Goal: Communication & Community: Answer question/provide support

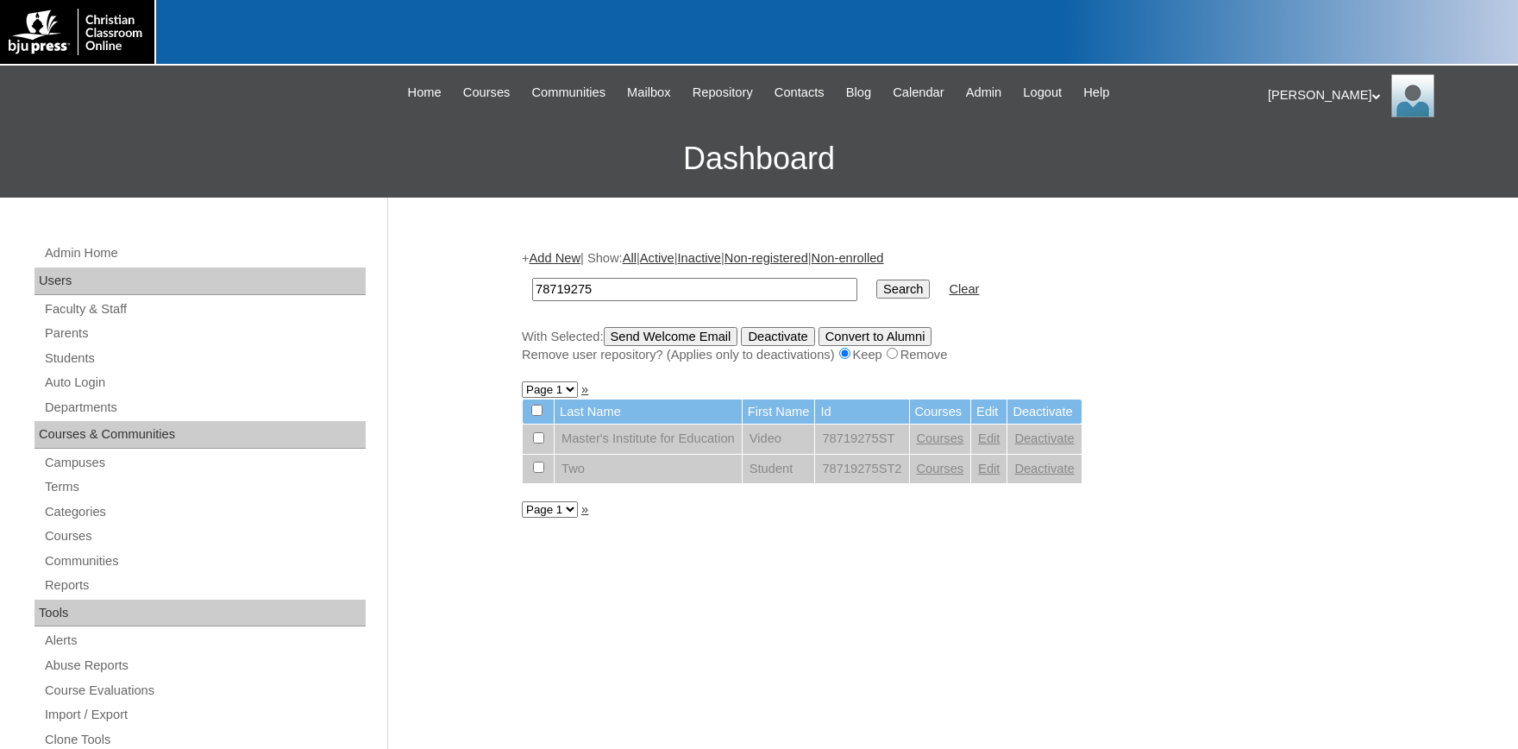
drag, startPoint x: 475, startPoint y: 290, endPoint x: 342, endPoint y: 273, distance: 134.7
click at [532, 278] on input "78719275" at bounding box center [694, 289] width 325 height 23
type input "Kaleb"
click at [876, 279] on input "Search" at bounding box center [902, 288] width 53 height 19
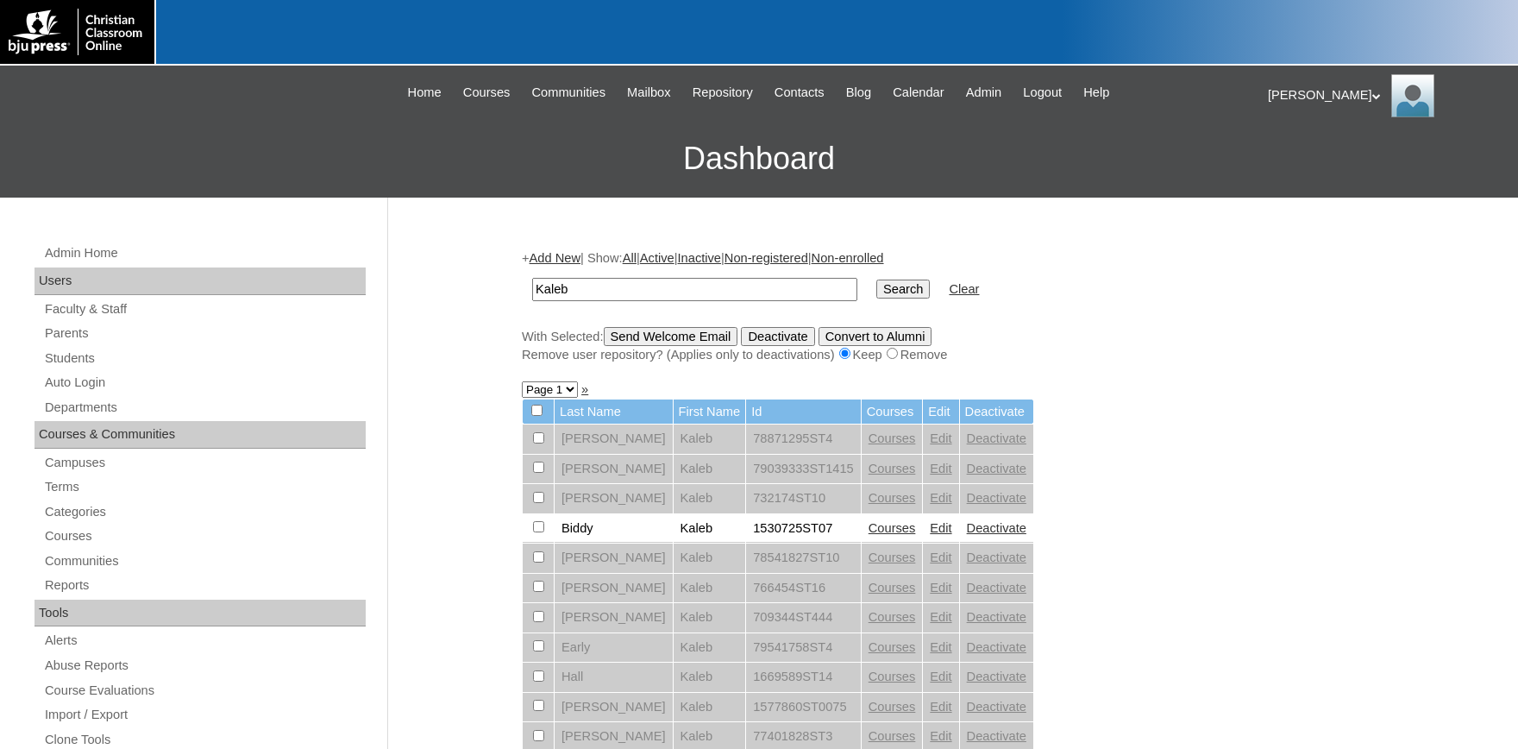
click at [930, 532] on link "Edit" at bounding box center [941, 528] width 22 height 14
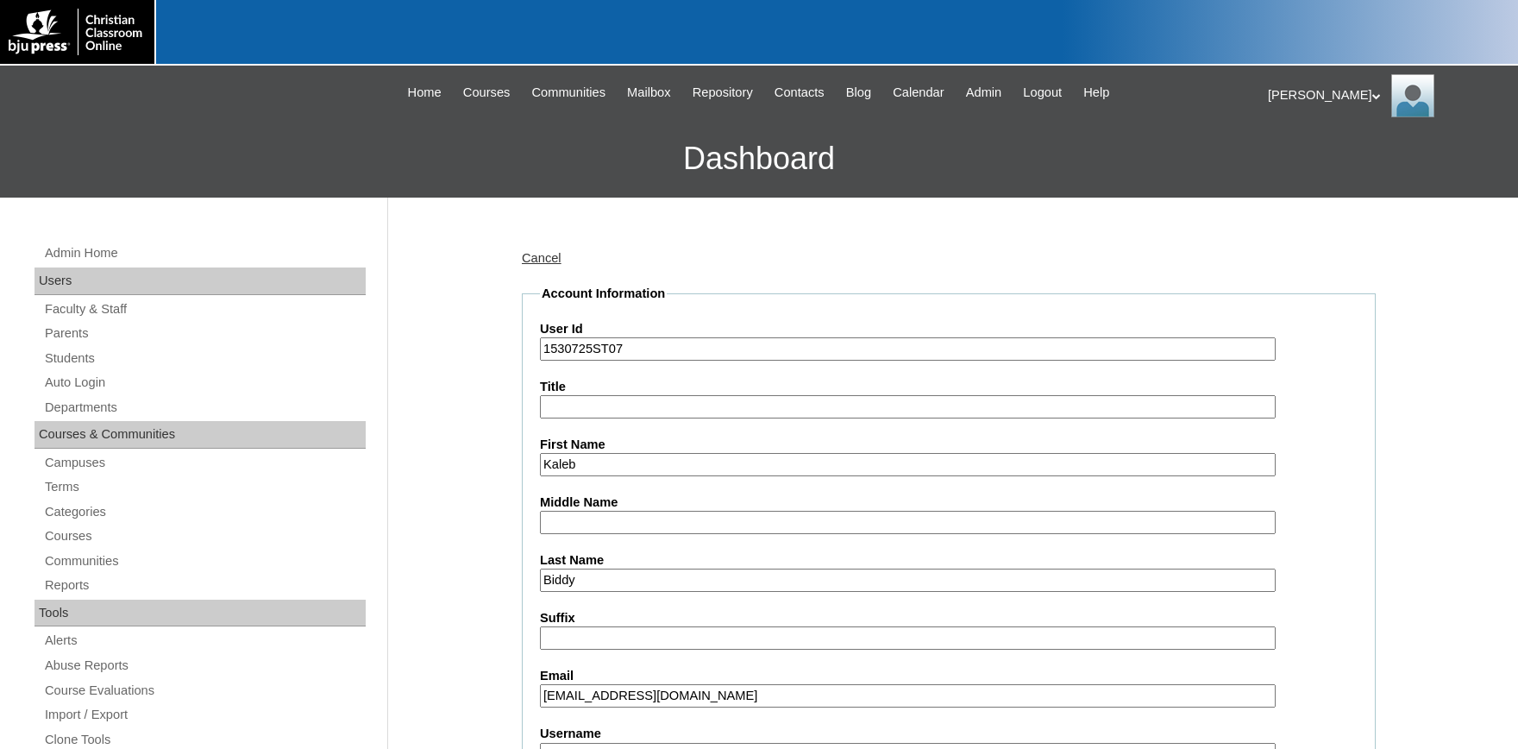
drag, startPoint x: 700, startPoint y: 682, endPoint x: 585, endPoint y: 705, distance: 117.7
click at [814, 699] on input "kalbiddy@heritagechristianeagles.net" at bounding box center [908, 695] width 736 height 23
drag, startPoint x: 694, startPoint y: 688, endPoint x: 503, endPoint y: 689, distance: 191.5
click at [540, 689] on input "kalbiddy@heritagechristianeagles.net" at bounding box center [908, 695] width 736 height 23
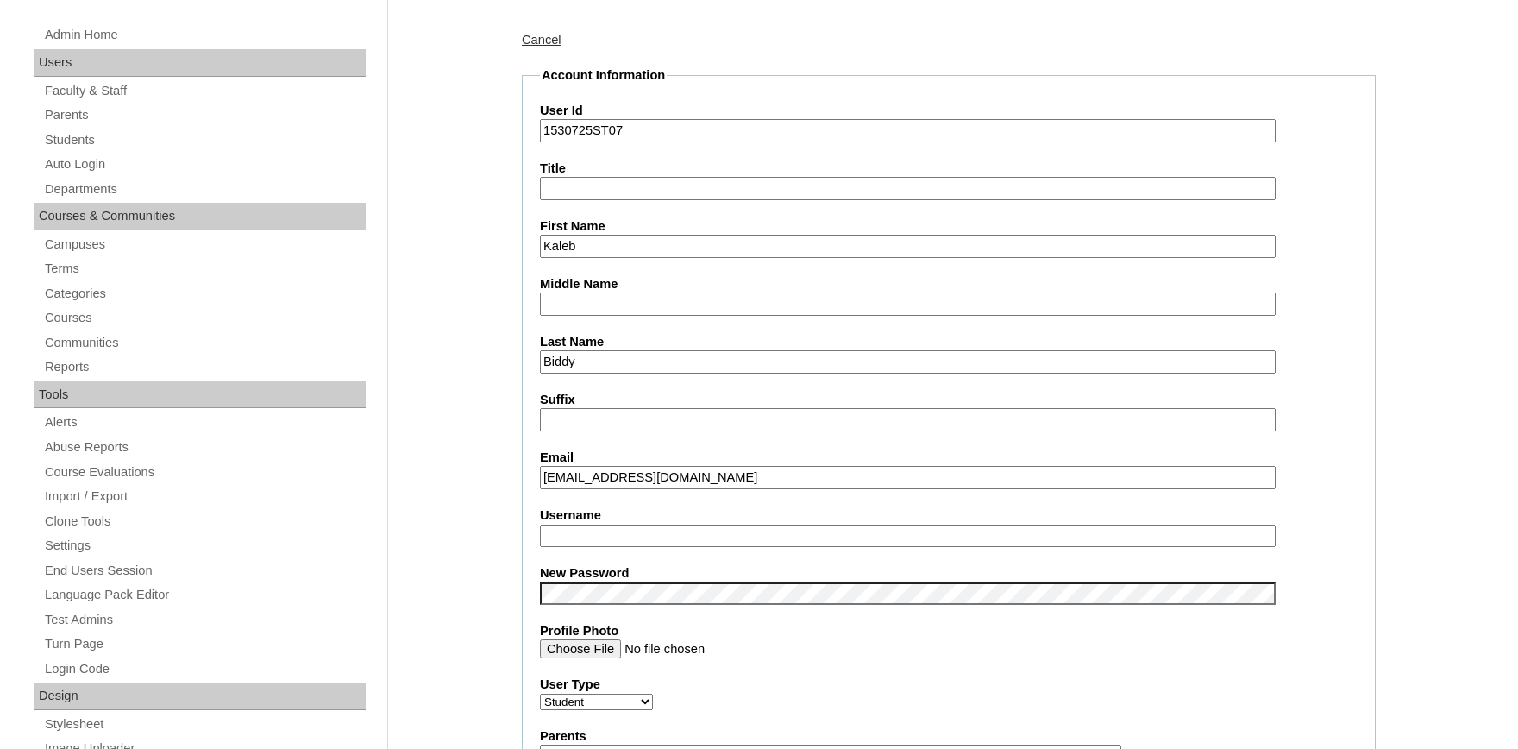
scroll to position [380, 0]
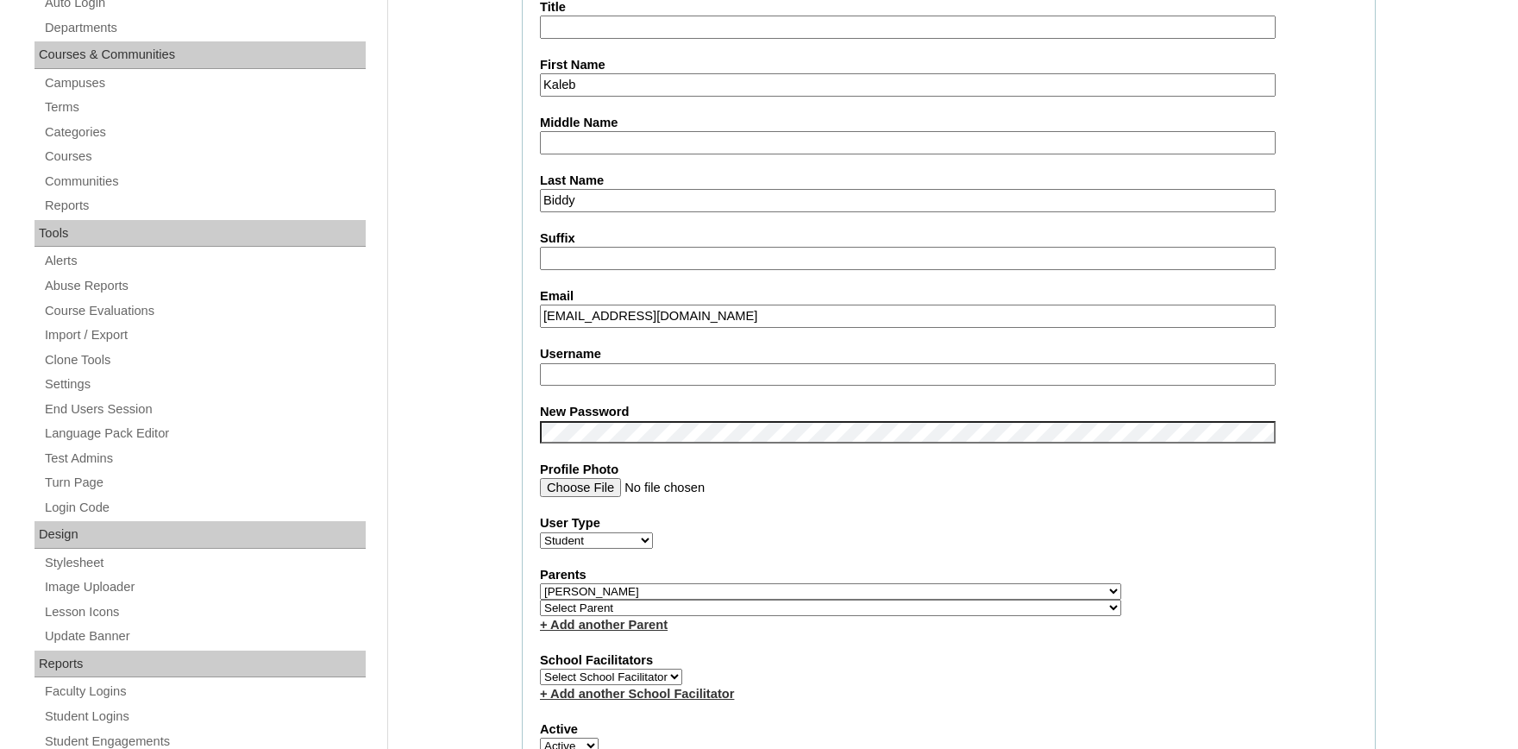
click at [585, 374] on input "Username" at bounding box center [908, 374] width 736 height 23
type input "KBiddy"
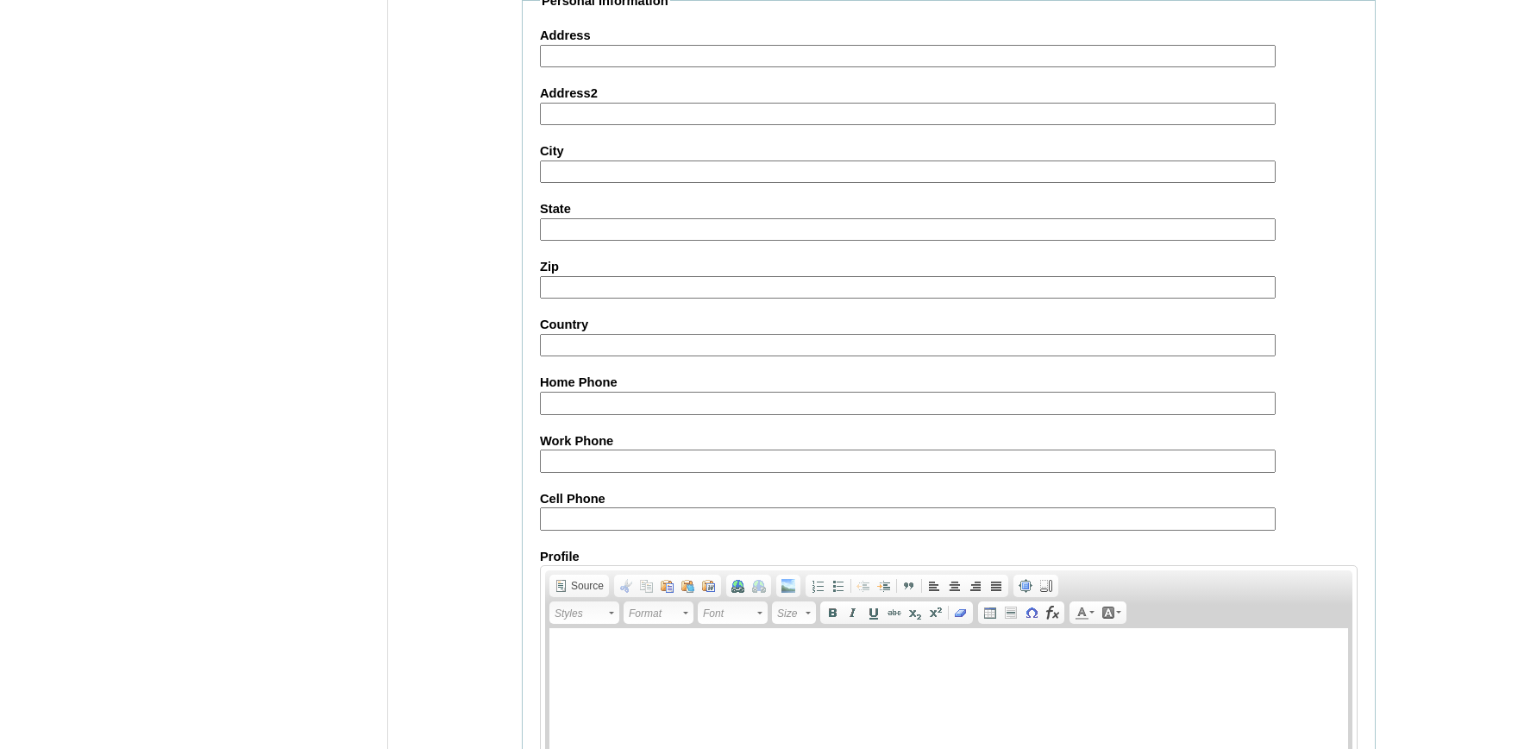
scroll to position [1901, 0]
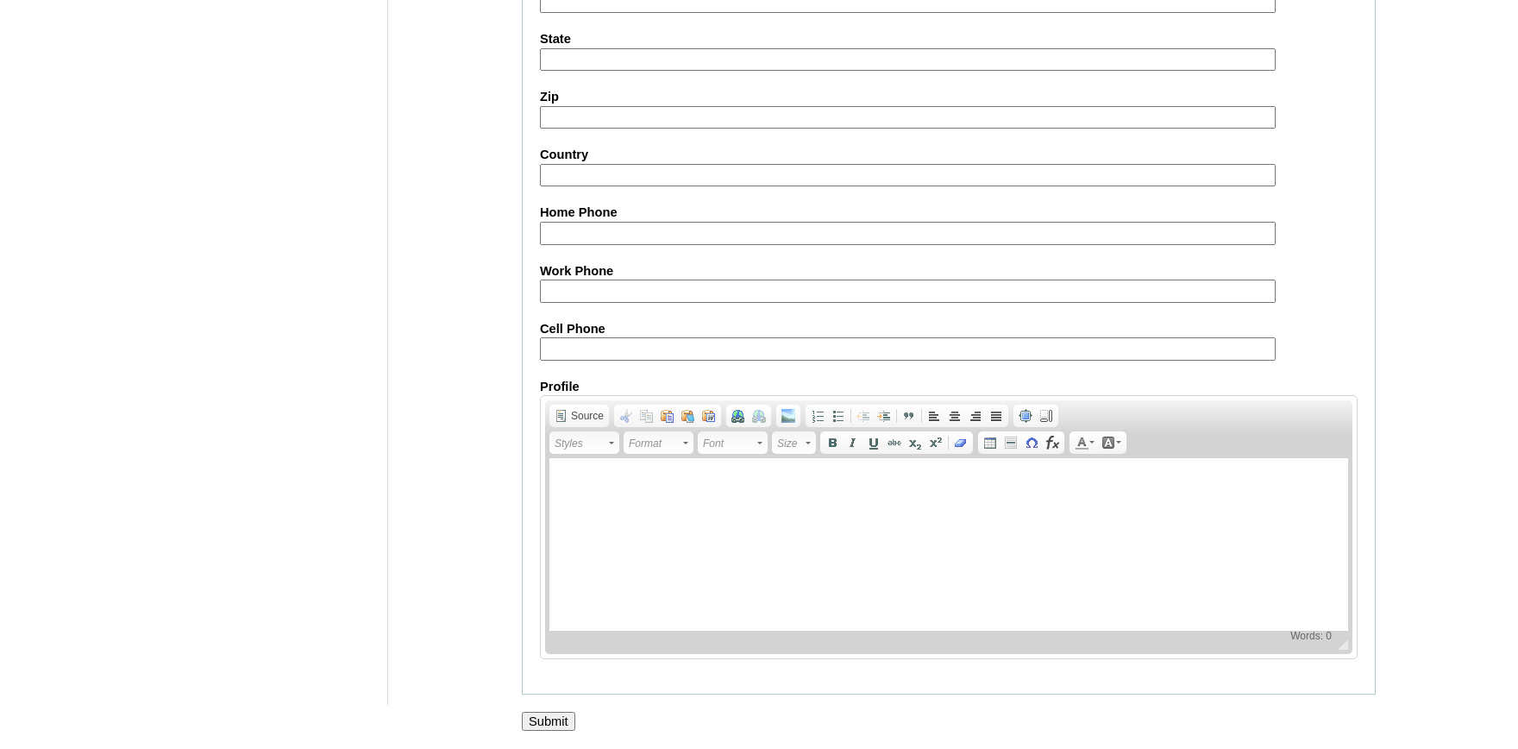
click at [551, 726] on input "Submit" at bounding box center [548, 721] width 53 height 19
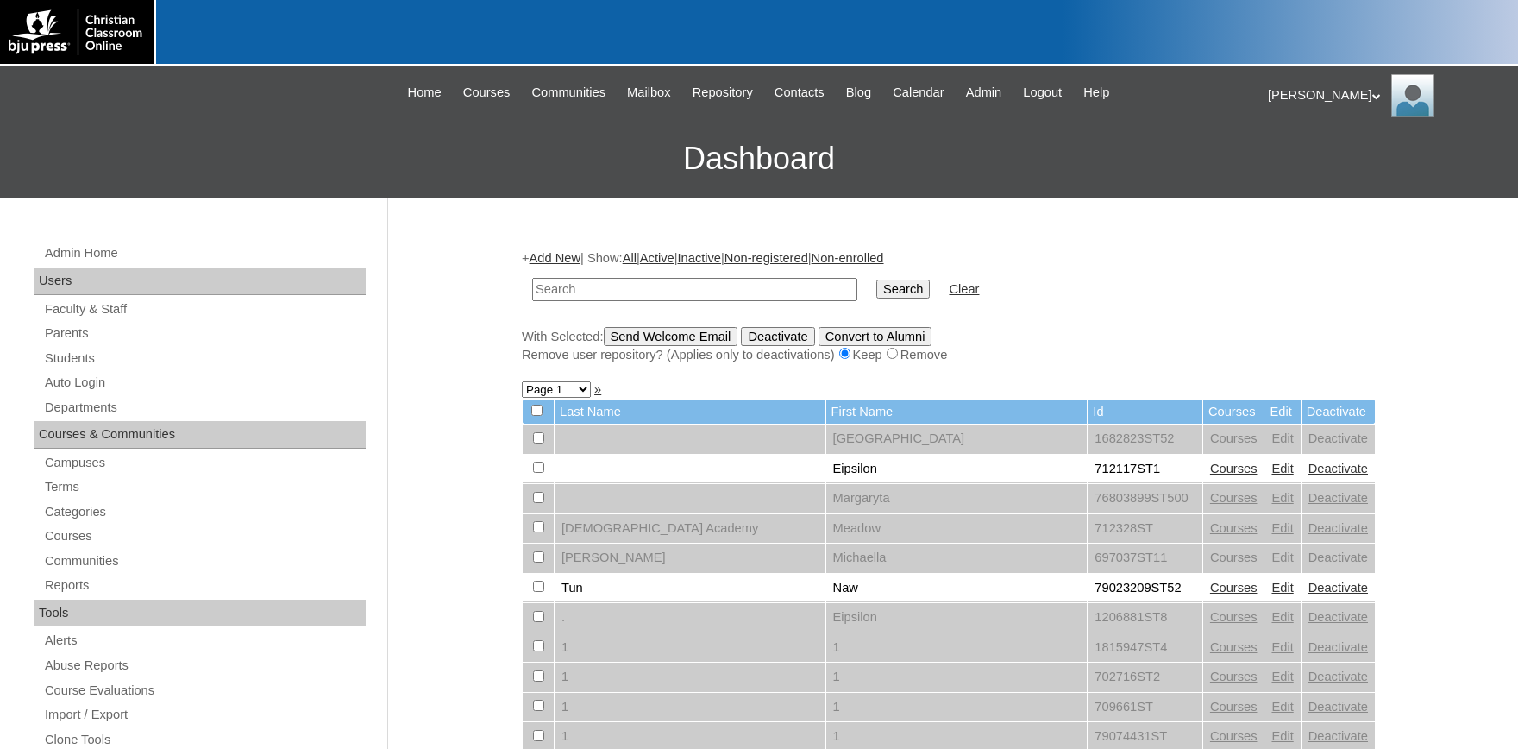
click at [717, 293] on input "text" at bounding box center [694, 289] width 325 height 23
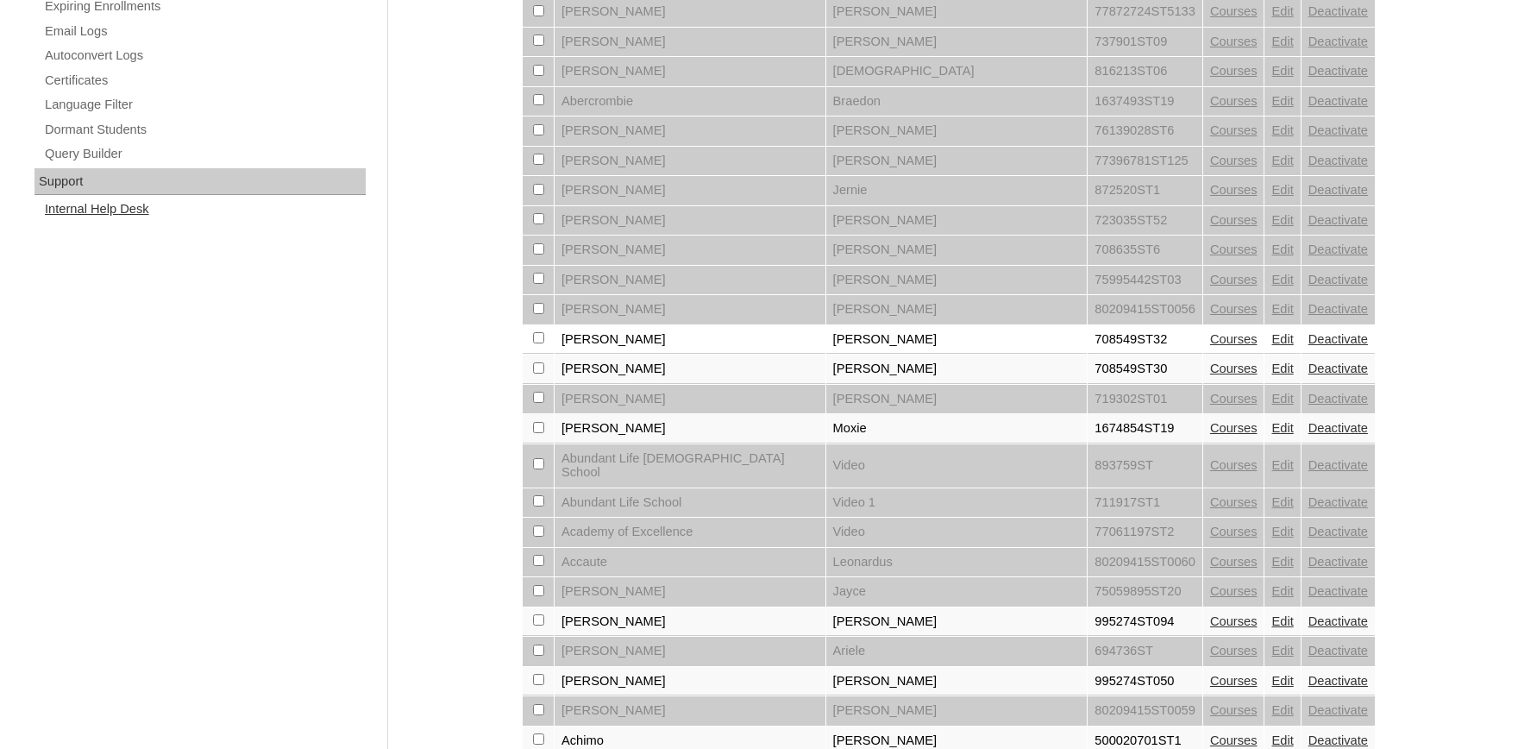
click at [119, 213] on link "Internal Help Desk" at bounding box center [204, 209] width 323 height 22
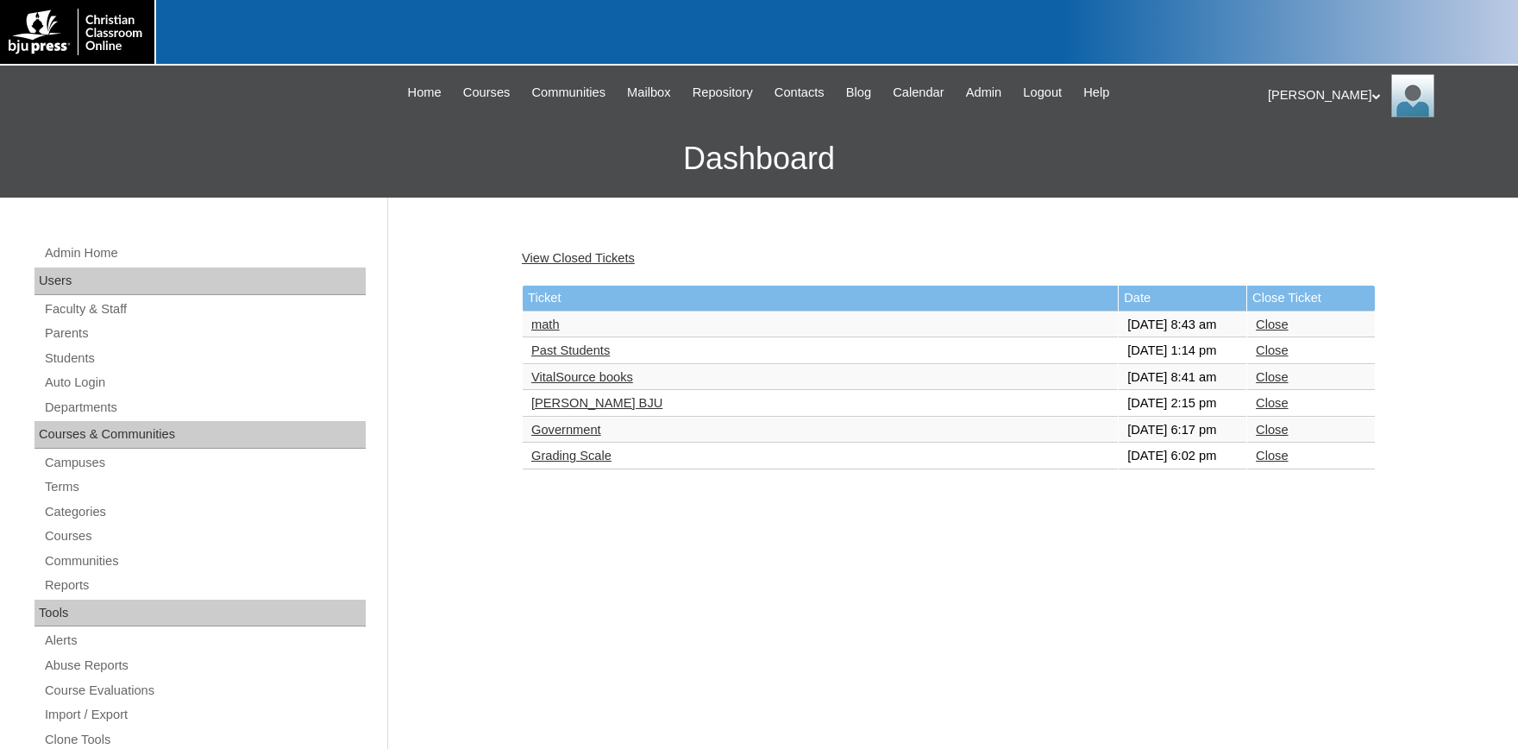
click at [577, 357] on link "Past Students" at bounding box center [570, 350] width 78 height 14
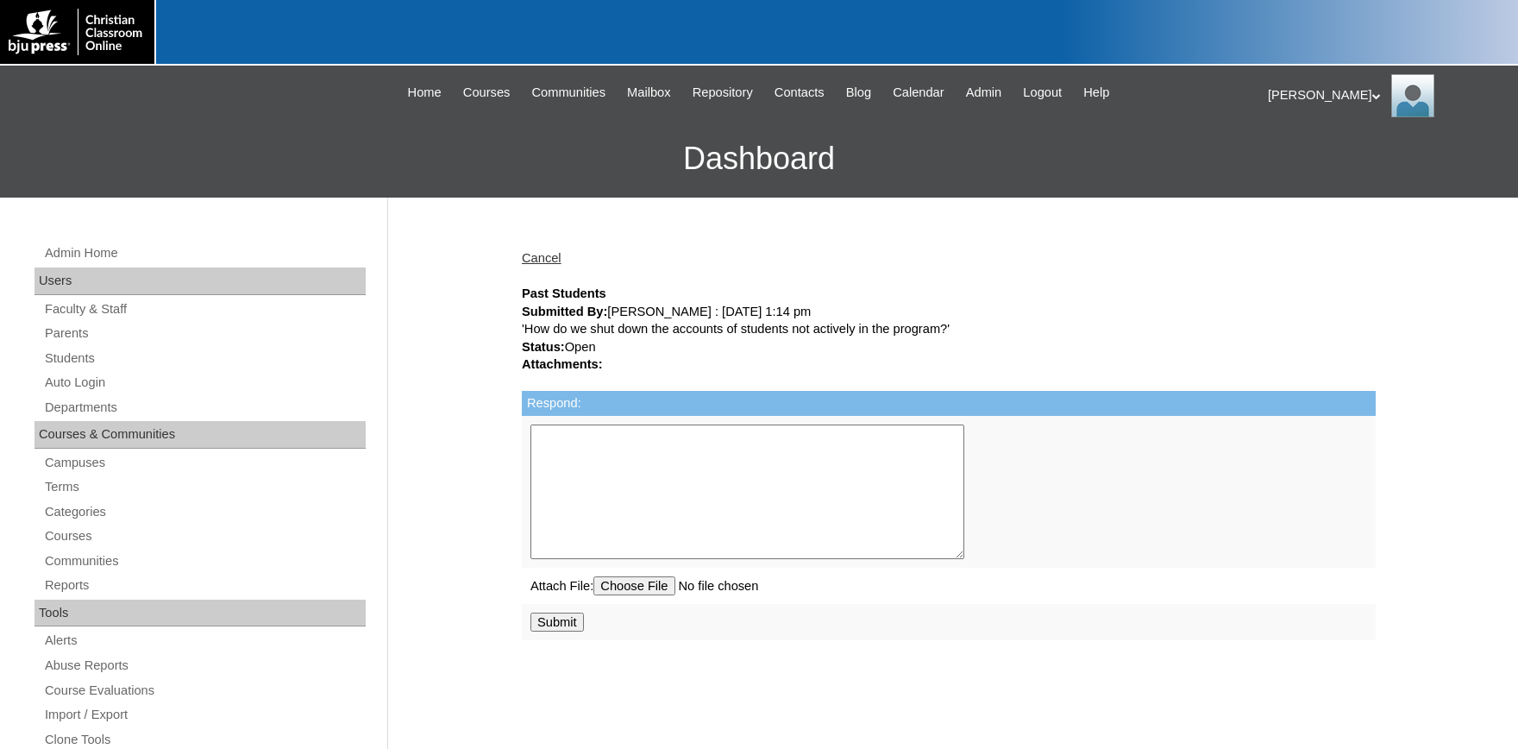
click at [733, 471] on textarea "Respond:" at bounding box center [747, 491] width 434 height 135
click at [635, 442] on textarea "Good af" at bounding box center [747, 491] width 434 height 135
type textarea "Good afternoon, If you can list the students, we can remove them for you."
click at [551, 631] on input "Submit" at bounding box center [556, 621] width 53 height 19
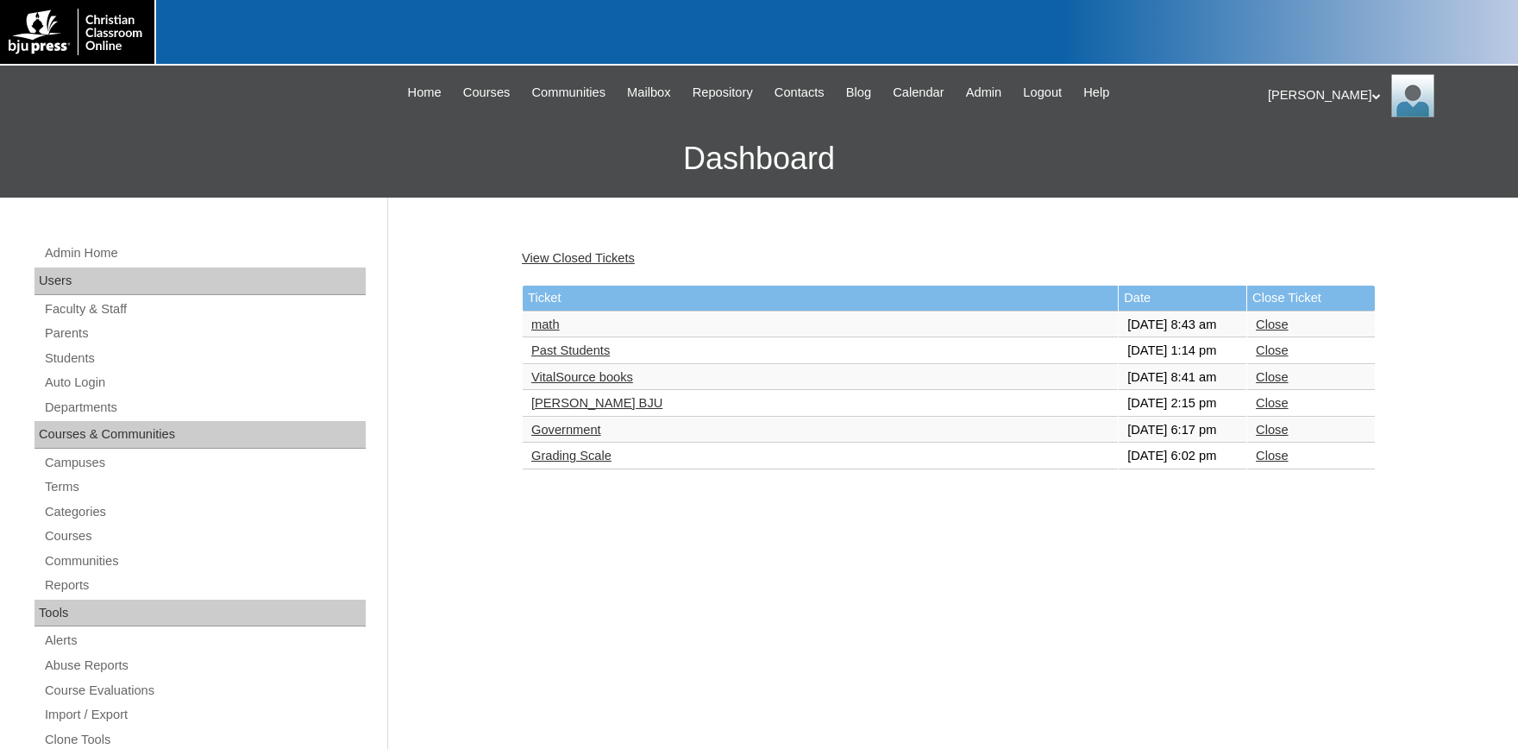
click at [553, 331] on link "math" at bounding box center [545, 324] width 28 height 14
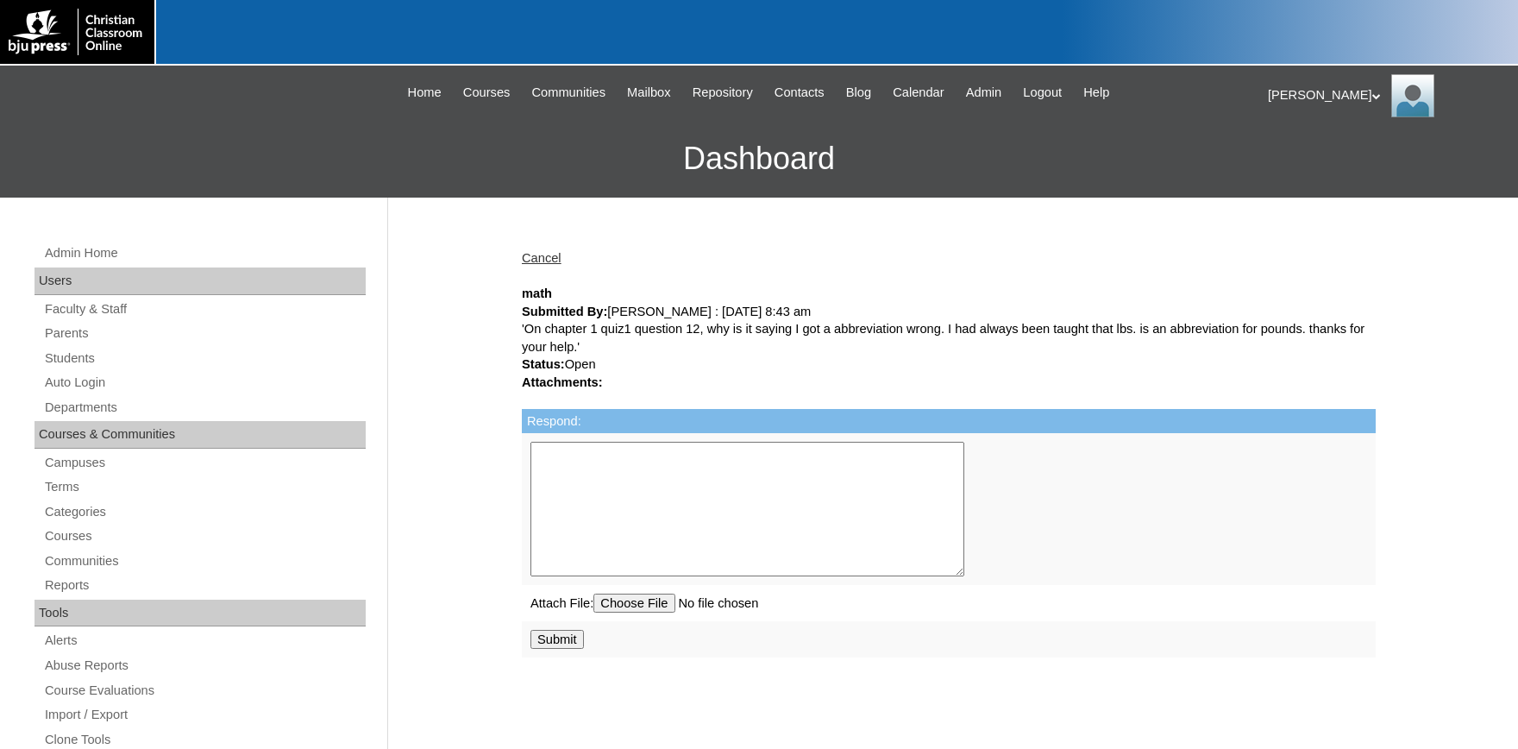
click at [712, 478] on textarea "Respond:" at bounding box center [747, 509] width 434 height 135
click at [712, 477] on textarea "Respond:" at bounding box center [747, 509] width 434 height 135
click at [70, 358] on link "Students" at bounding box center [204, 359] width 323 height 22
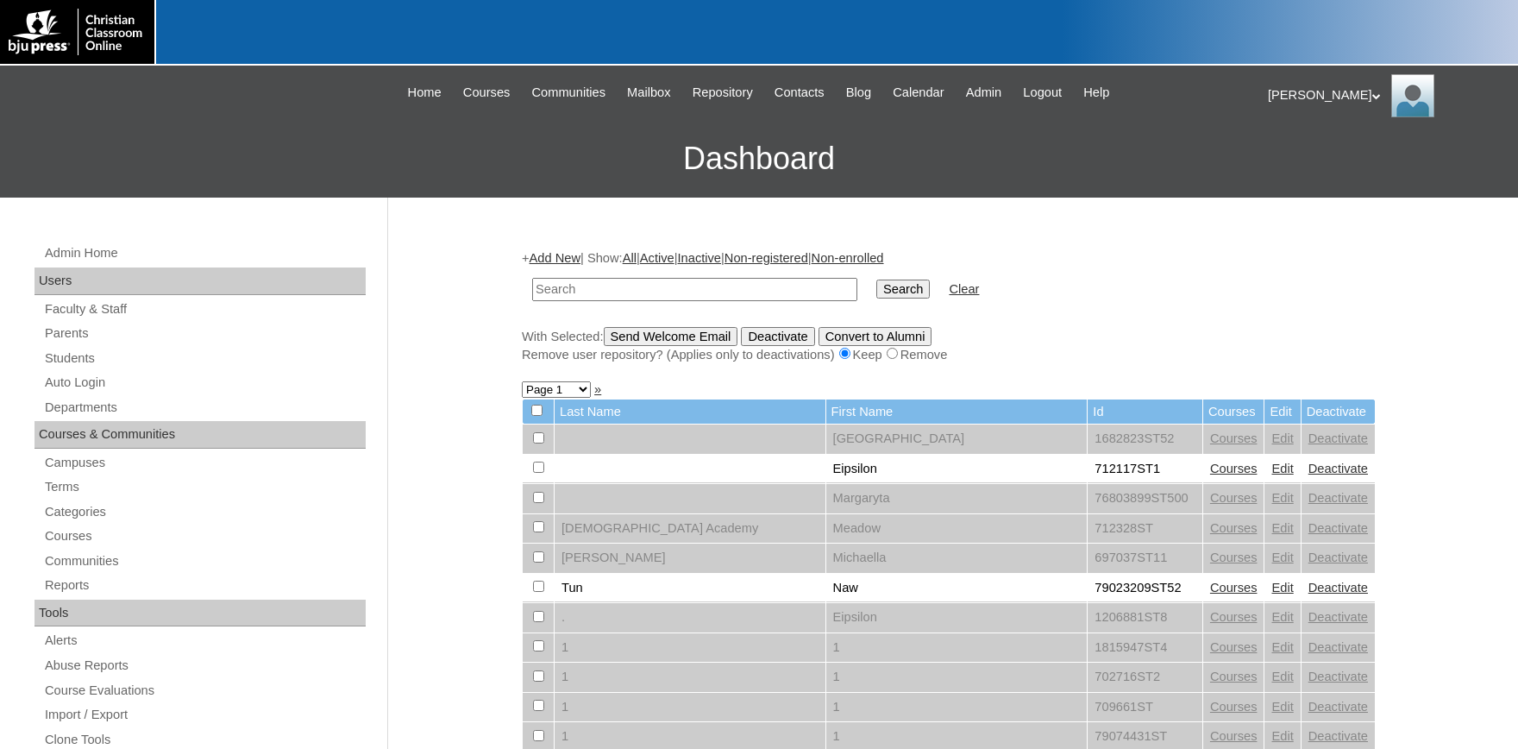
click at [623, 291] on input "text" at bounding box center [694, 289] width 325 height 23
type input "[PERSON_NAME]"
click at [876, 279] on input "Search" at bounding box center [902, 288] width 53 height 19
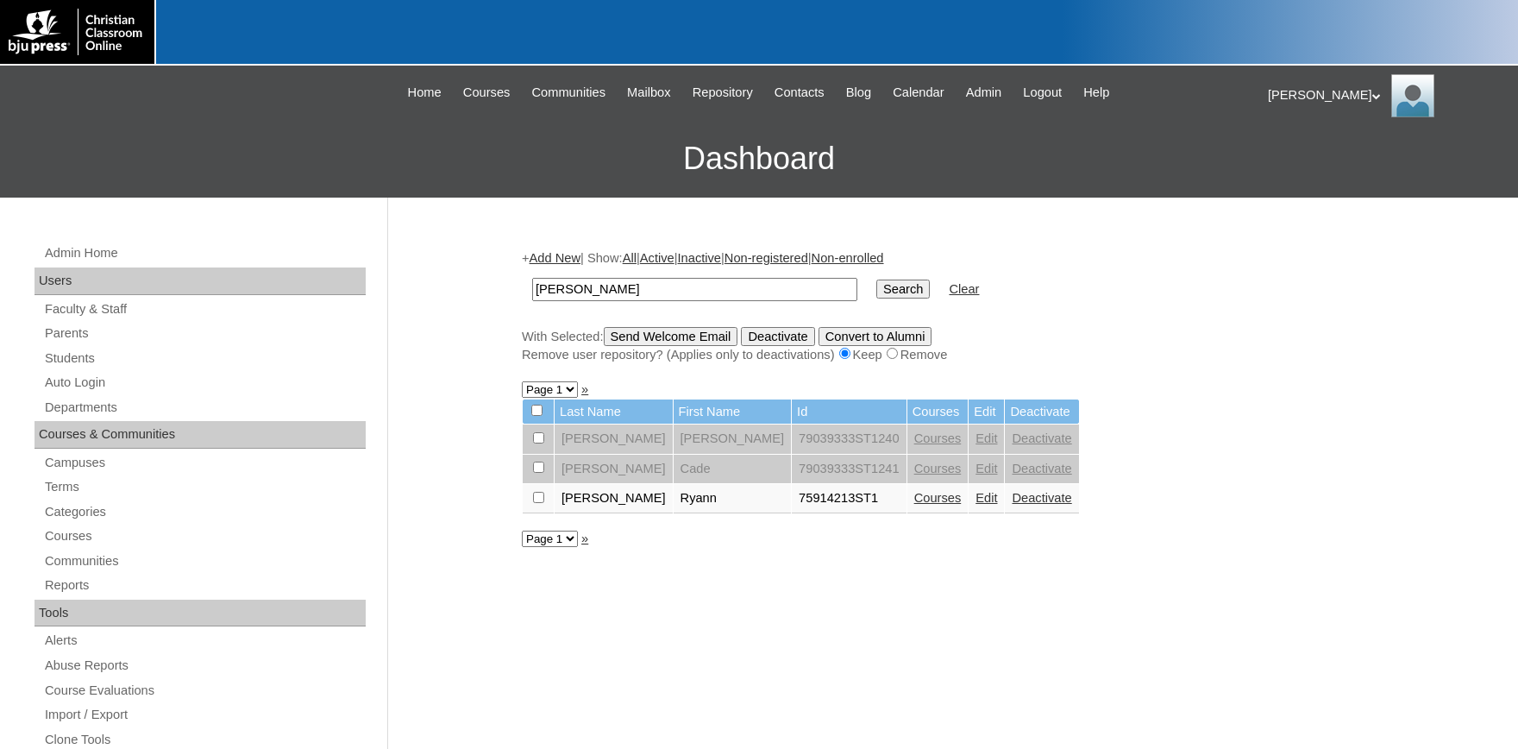
click at [914, 501] on link "Courses" at bounding box center [937, 498] width 47 height 14
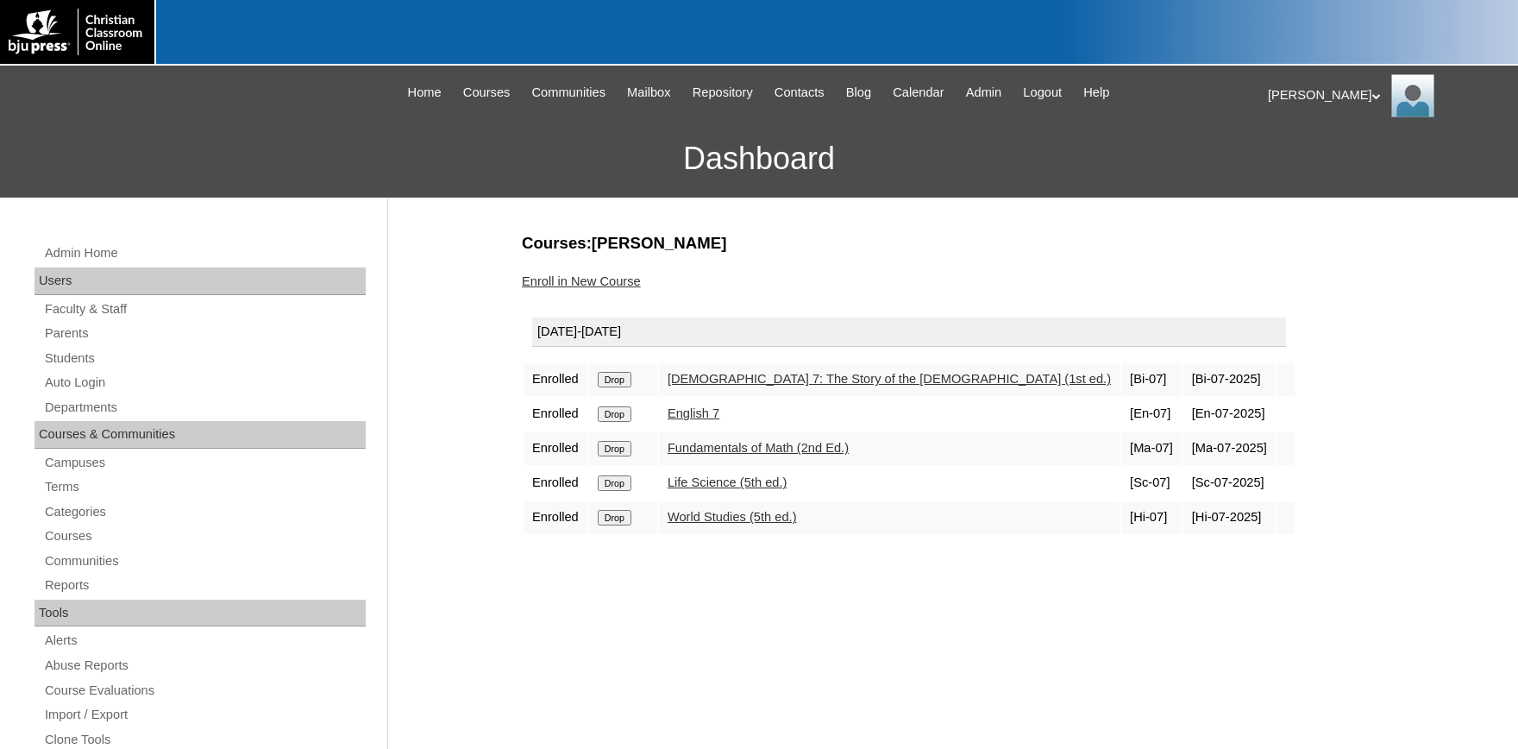
click at [754, 453] on link "Fundamentals of Math (2nd Ed.)" at bounding box center [758, 448] width 181 height 14
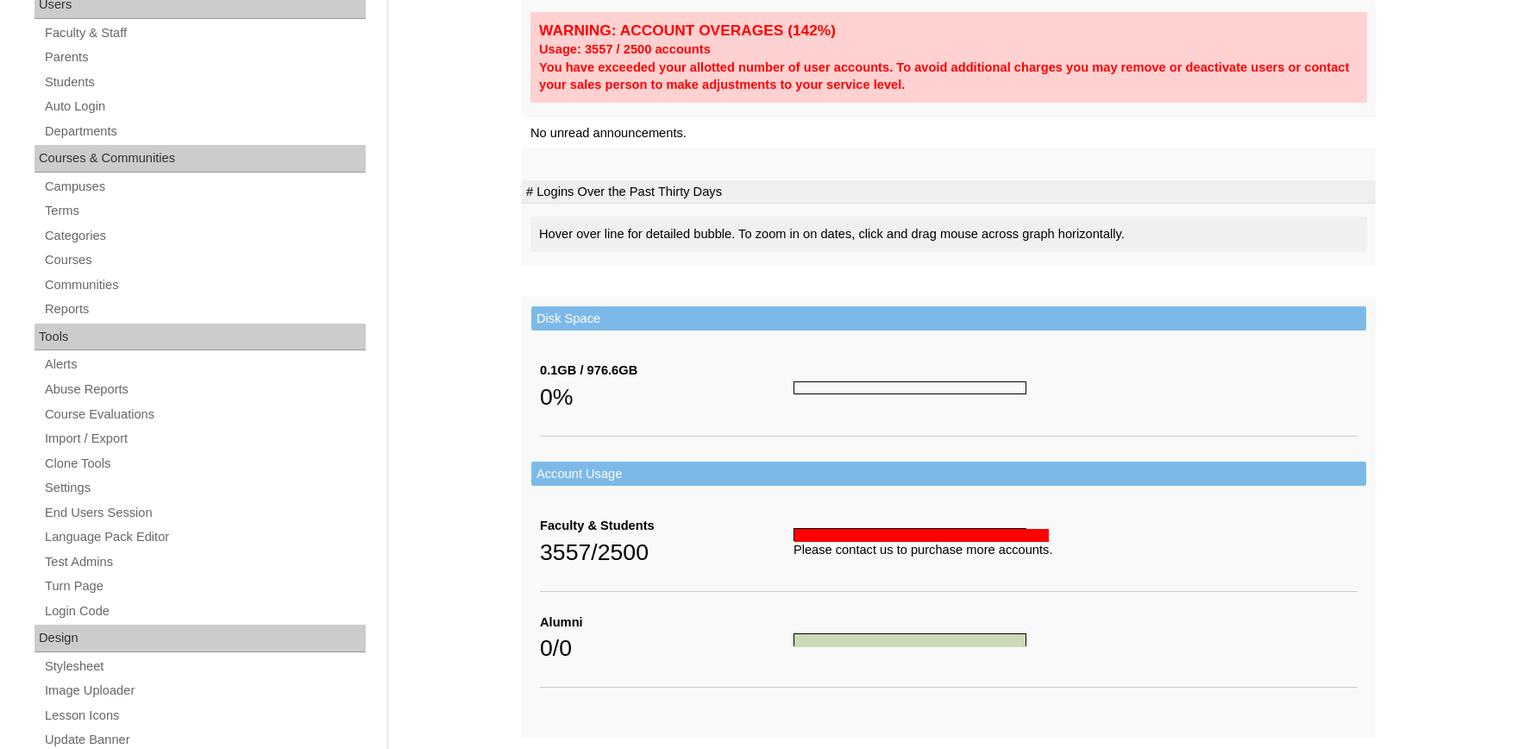
scroll to position [656, 0]
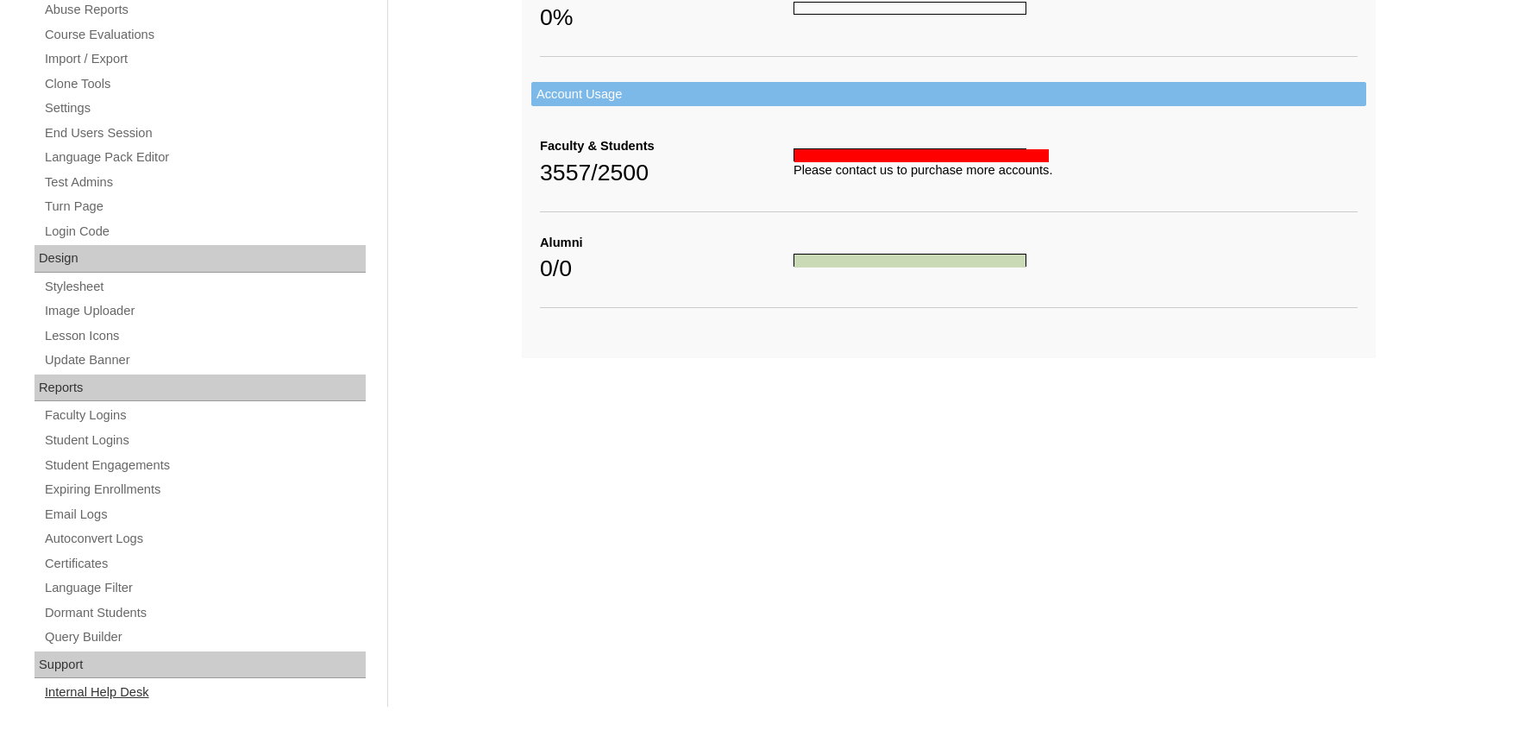
click at [123, 688] on link "Internal Help Desk" at bounding box center [204, 692] width 323 height 22
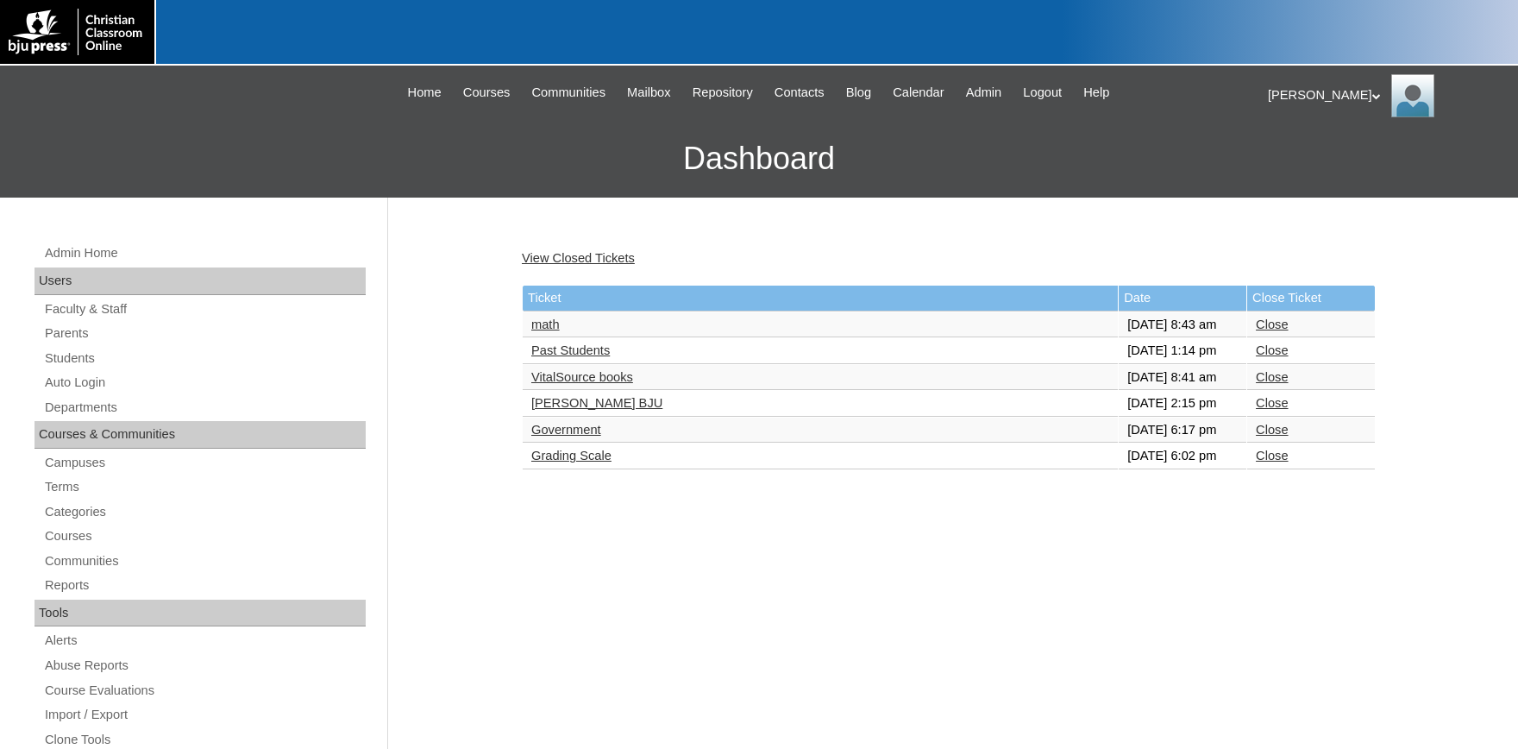
click at [554, 331] on link "math" at bounding box center [545, 324] width 28 height 14
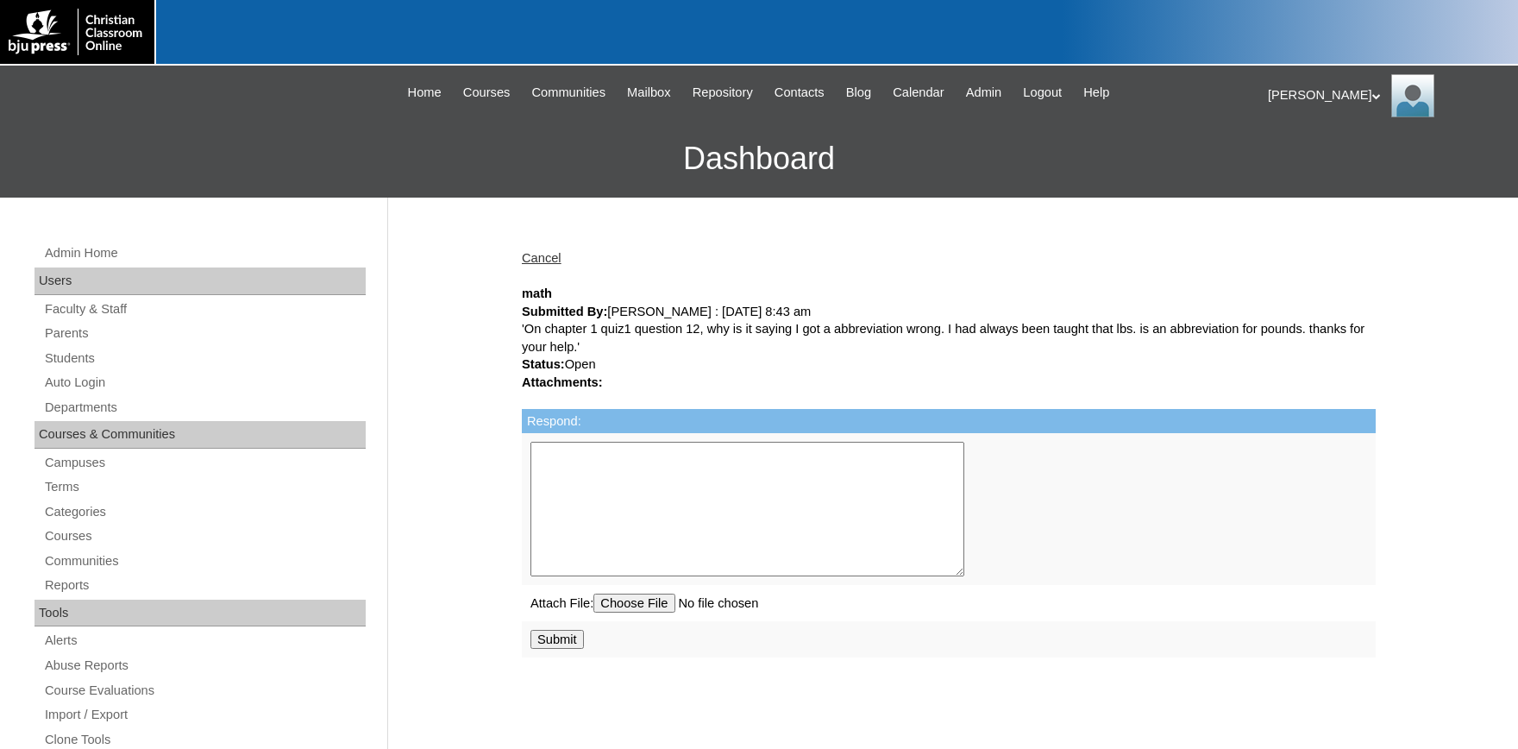
click at [660, 480] on textarea "Respond:" at bounding box center [747, 509] width 434 height 135
type textarea "The course uses "lb." for pounds as can be seen in the question. You can ask yo…"
click at [561, 638] on td "Submit" at bounding box center [949, 639] width 854 height 36
click at [561, 640] on input "Submit" at bounding box center [556, 639] width 53 height 19
